Goal: Transaction & Acquisition: Purchase product/service

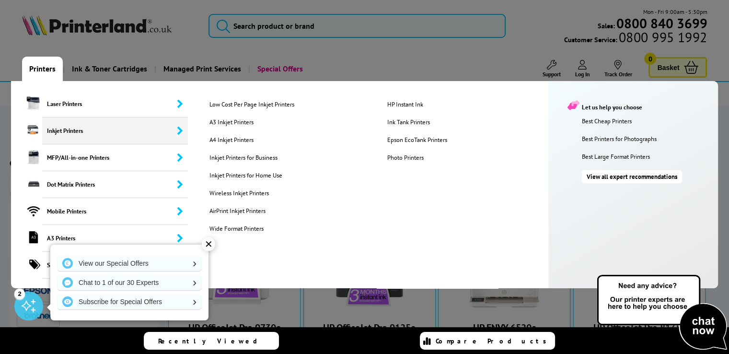
click at [54, 127] on span "Inkjet Printers" at bounding box center [115, 130] width 146 height 27
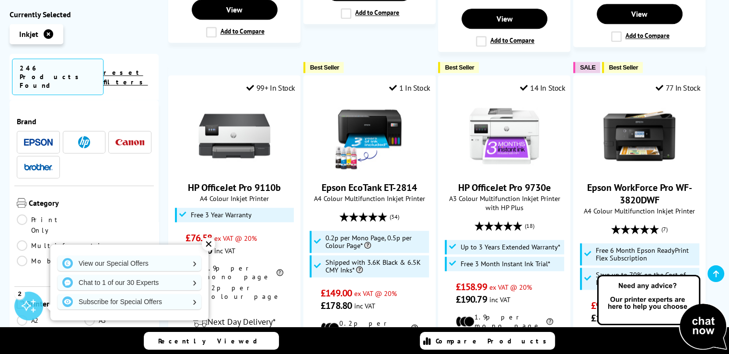
scroll to position [1112, 0]
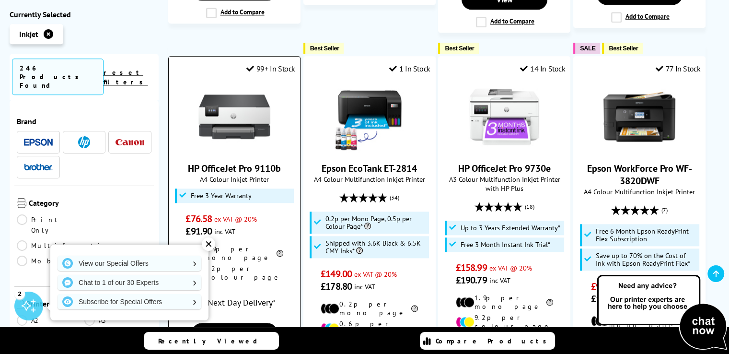
click at [240, 81] on img at bounding box center [234, 117] width 72 height 72
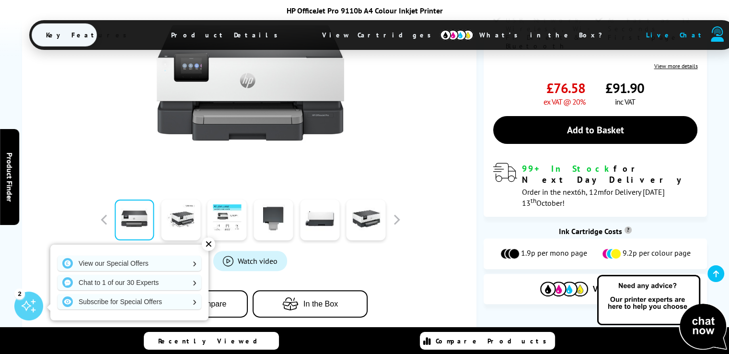
scroll to position [268, 0]
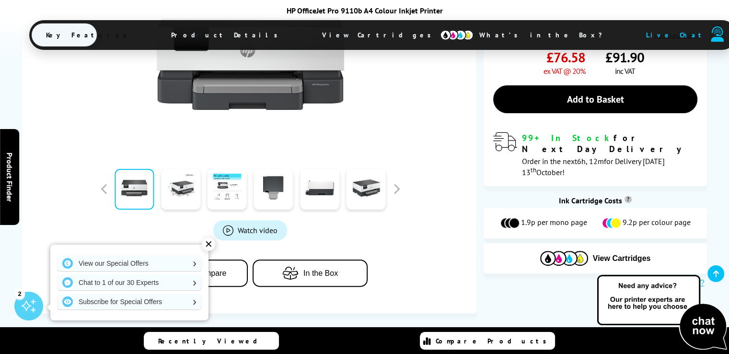
click at [208, 246] on div "✕" at bounding box center [208, 243] width 13 height 13
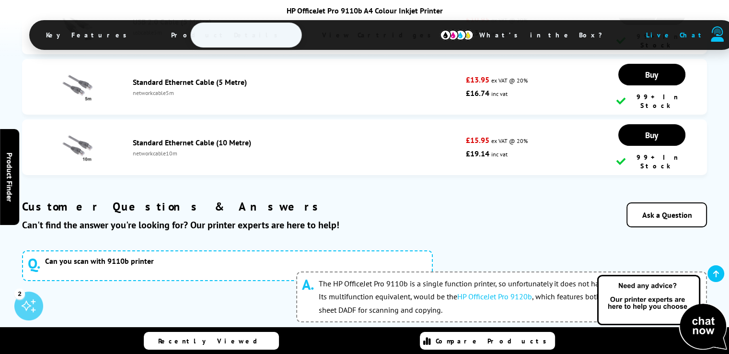
scroll to position [3546, 0]
